Goal: Find specific page/section: Find specific page/section

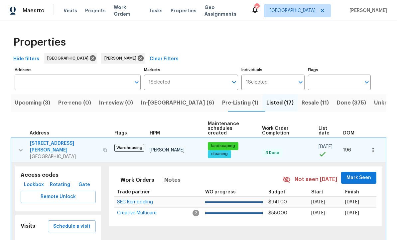
click at [18, 146] on icon "button" at bounding box center [21, 150] width 8 height 8
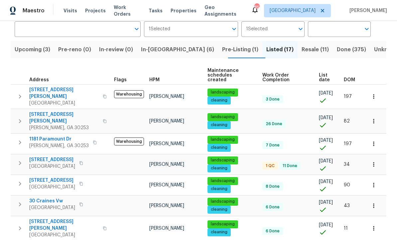
scroll to position [52, 0]
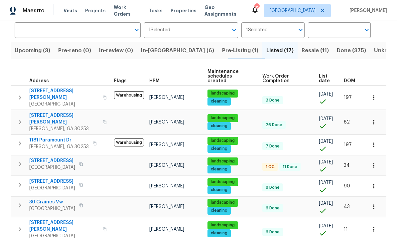
click at [222, 50] on span "Pre-Listing (1)" at bounding box center [240, 50] width 36 height 9
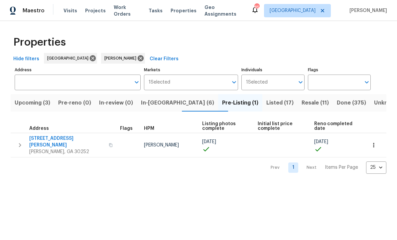
click at [266, 103] on span "Listed (17)" at bounding box center [279, 102] width 27 height 9
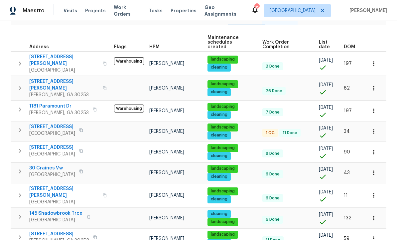
scroll to position [88, 0]
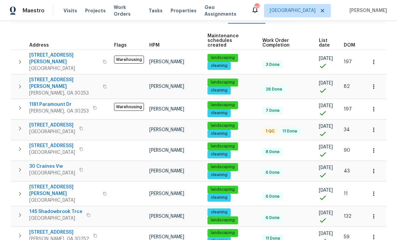
click at [44, 183] on span "45 Kendall Ln" at bounding box center [63, 189] width 69 height 13
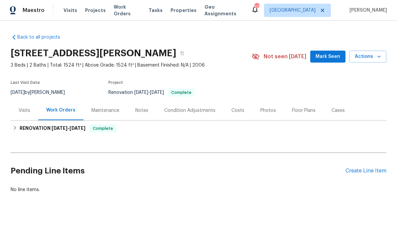
click at [328, 54] on span "Mark Seen" at bounding box center [327, 57] width 25 height 8
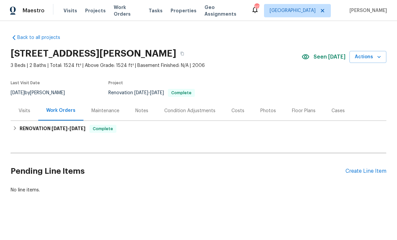
click at [266, 113] on div "Photos" at bounding box center [268, 110] width 16 height 7
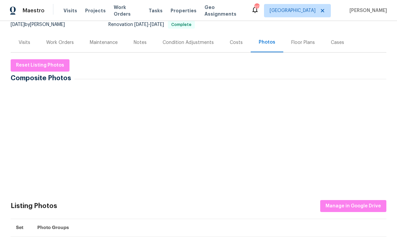
scroll to position [67, 0]
